Goal: Find specific page/section: Find specific page/section

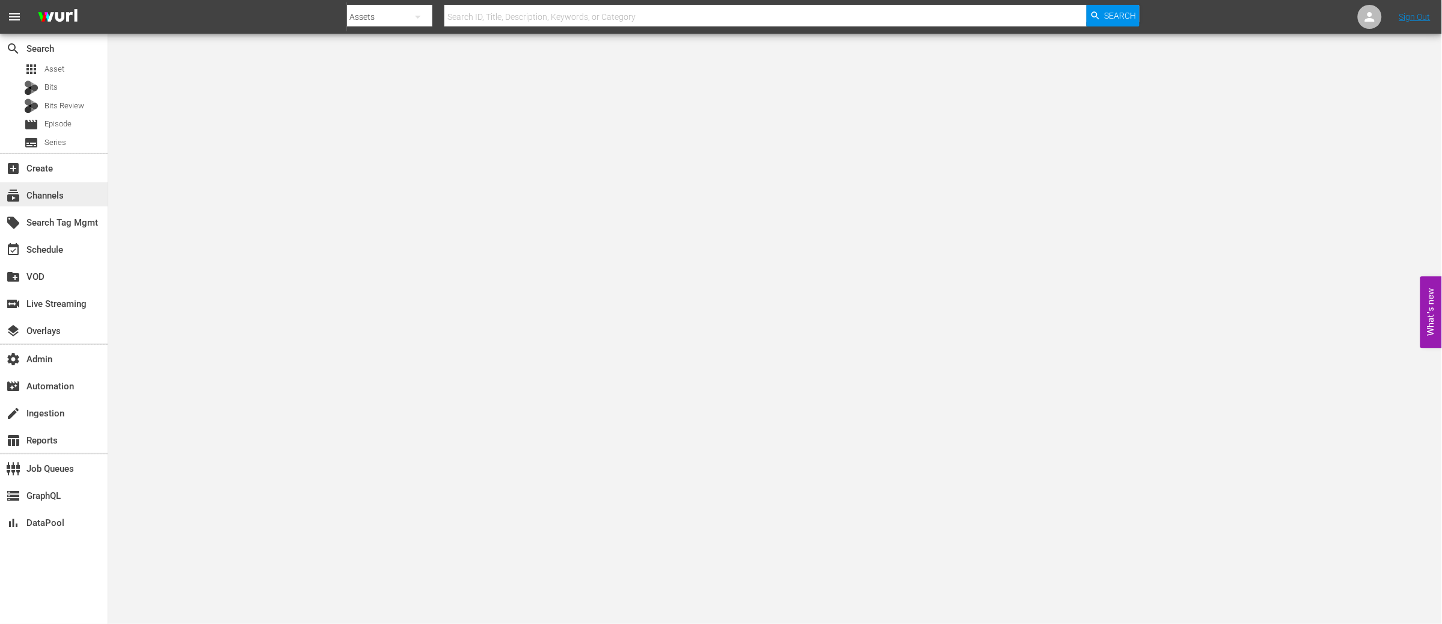
click at [61, 195] on div "subscriptions Channels" at bounding box center [33, 193] width 67 height 11
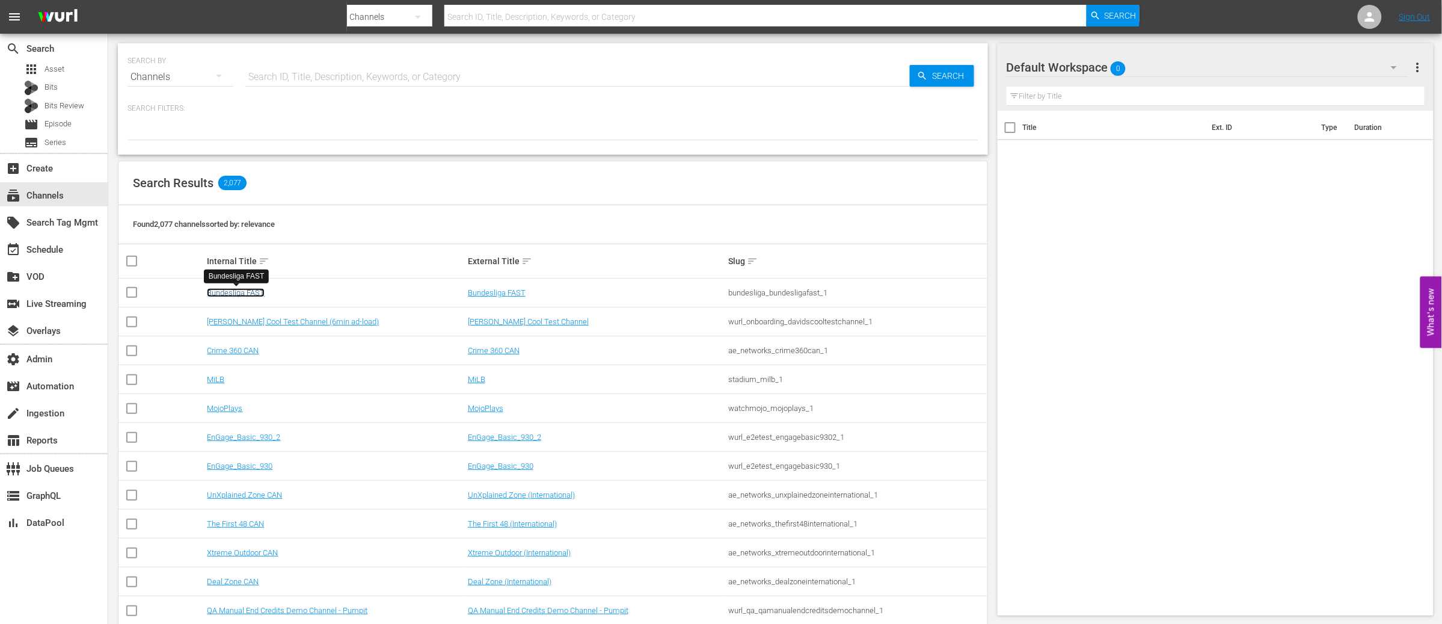
click at [229, 291] on link "Bundesliga FAST" at bounding box center [236, 292] width 58 height 9
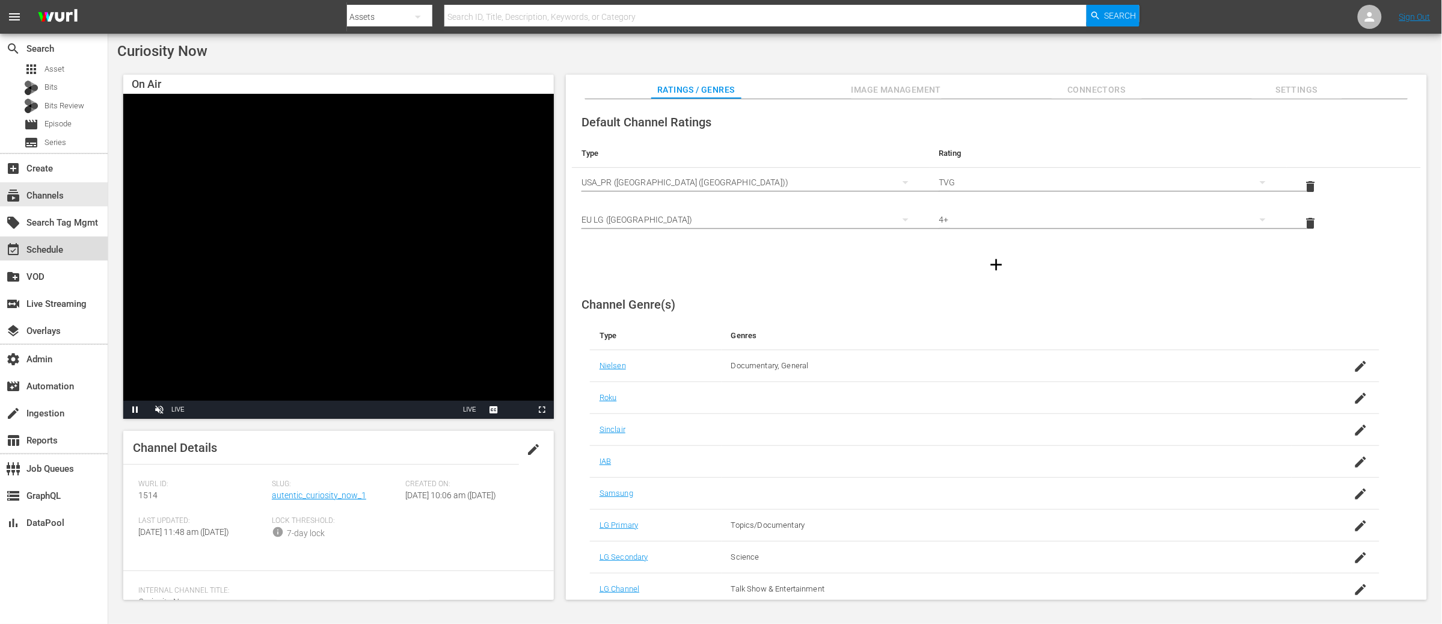
click at [52, 245] on div "event_available Schedule" at bounding box center [33, 247] width 67 height 11
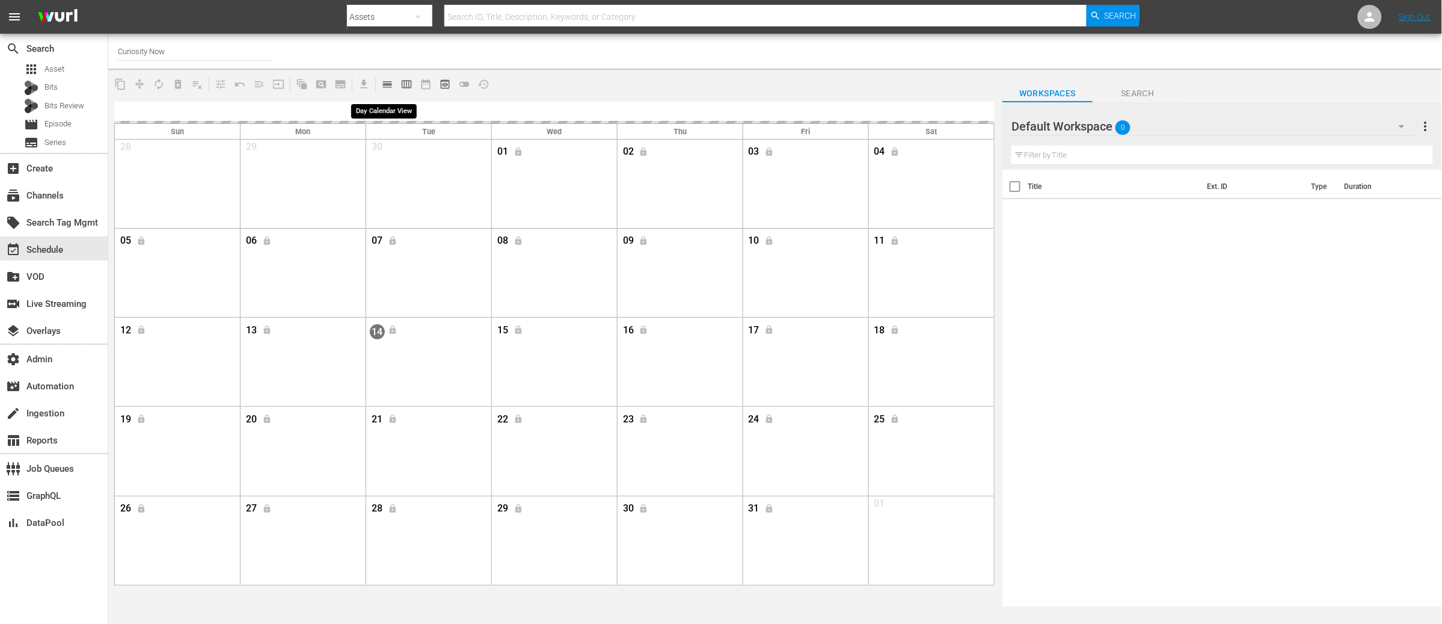
click at [389, 85] on span "calendar_view_day_outlined" at bounding box center [387, 84] width 12 height 12
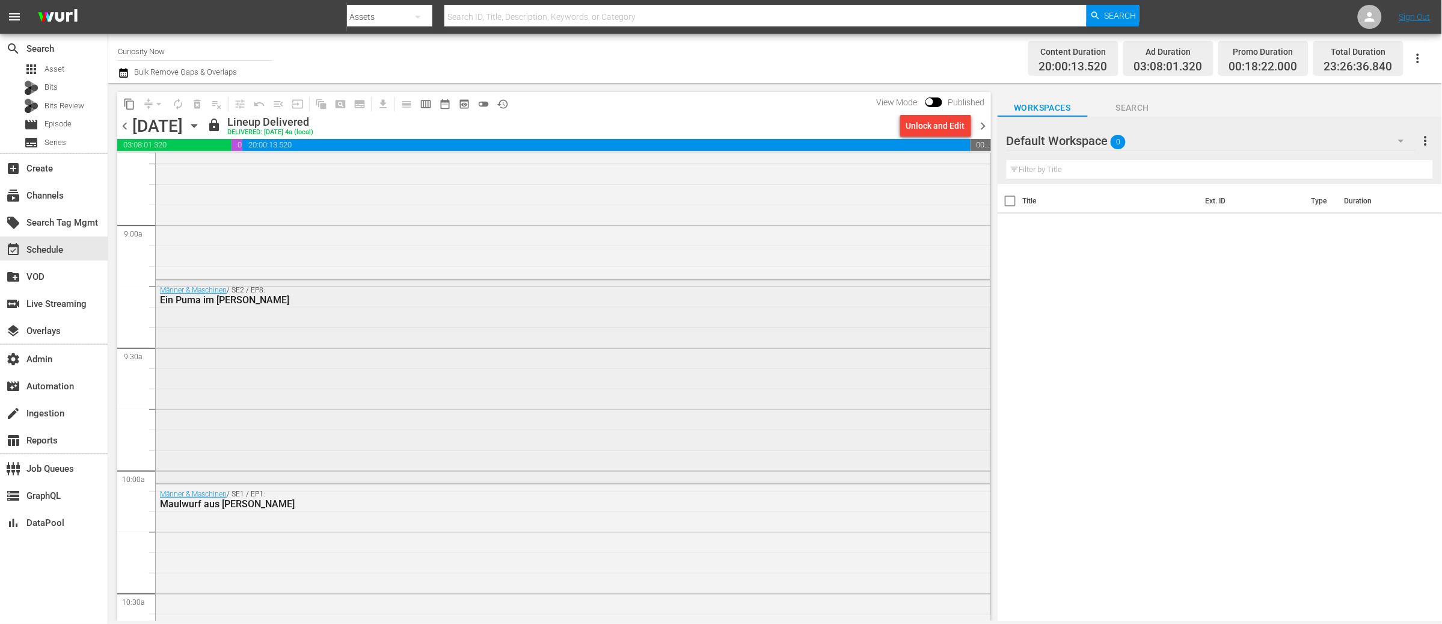
scroll to position [2133, 0]
click at [360, 256] on div "Männer & Maschinen / SE2 / EP7: Kraftprotz im [PERSON_NAME]" at bounding box center [573, 180] width 835 height 200
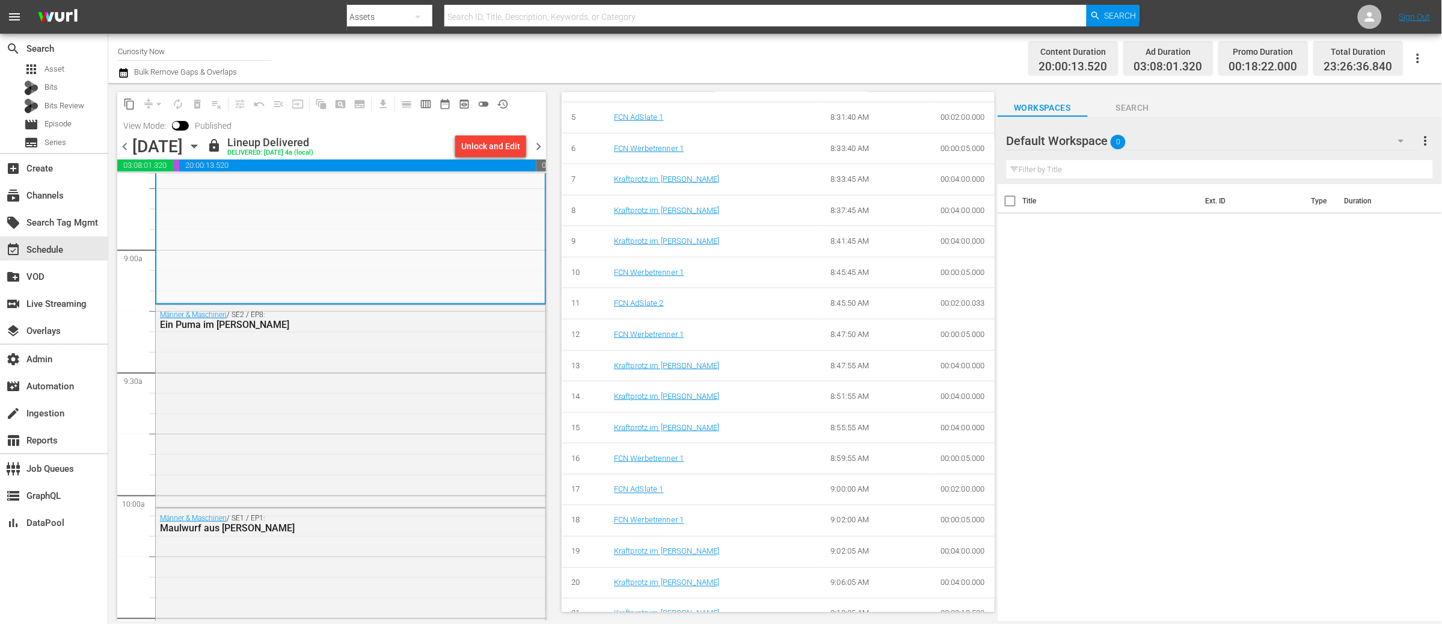
scroll to position [585, 0]
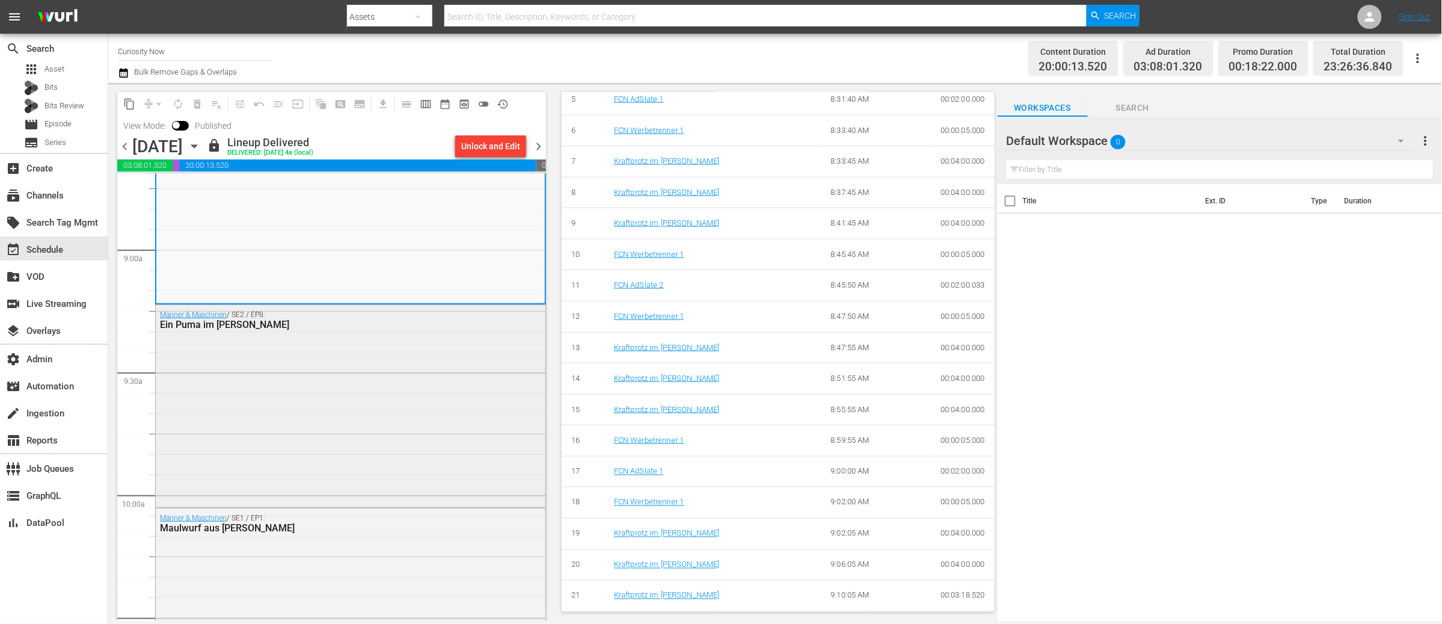
click at [372, 398] on div "Männer & Maschinen / SE2 / EP8: Ein Puma im [PERSON_NAME]" at bounding box center [351, 405] width 390 height 200
